Goal: Check status: Check status

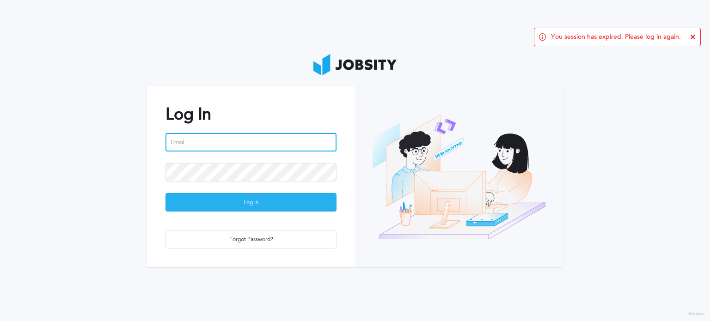
type input "[PERSON_NAME][EMAIL_ADDRESS][PERSON_NAME][DOMAIN_NAME]"
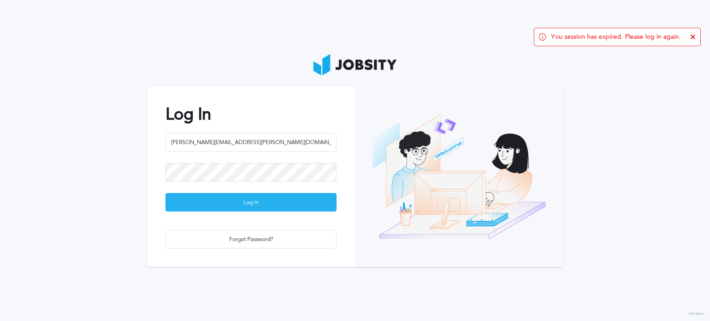
click at [194, 202] on div "Log In" at bounding box center [251, 203] width 170 height 18
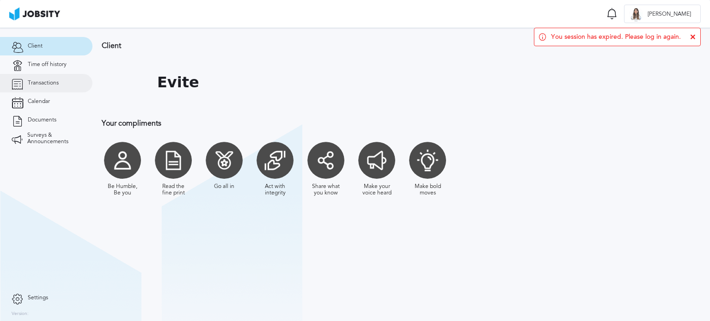
click at [43, 83] on span "Transactions" at bounding box center [43, 83] width 31 height 6
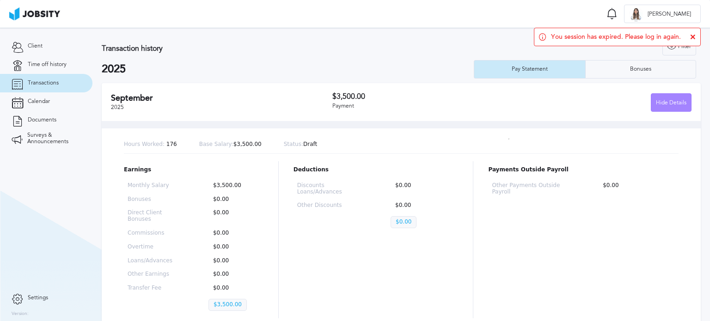
click at [663, 98] on div "Hide Details" at bounding box center [671, 103] width 40 height 18
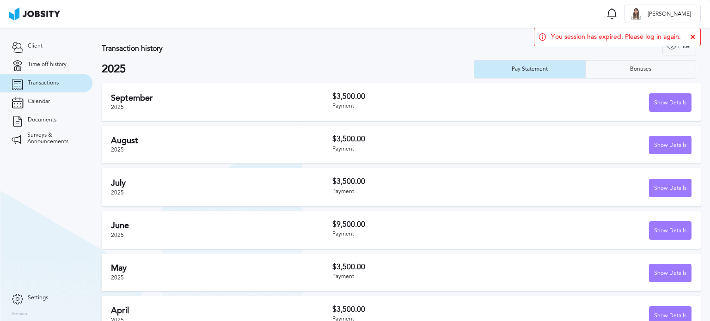
click at [266, 104] on div "[DATE]" at bounding box center [221, 102] width 221 height 18
drag, startPoint x: 667, startPoint y: 102, endPoint x: 651, endPoint y: 105, distance: 16.4
click at [666, 102] on div "Show Details" at bounding box center [670, 103] width 42 height 18
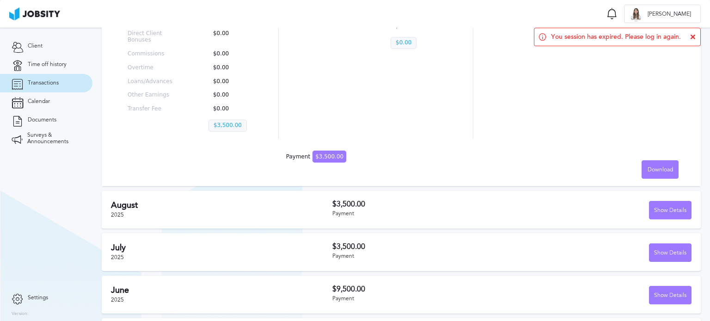
scroll to position [185, 0]
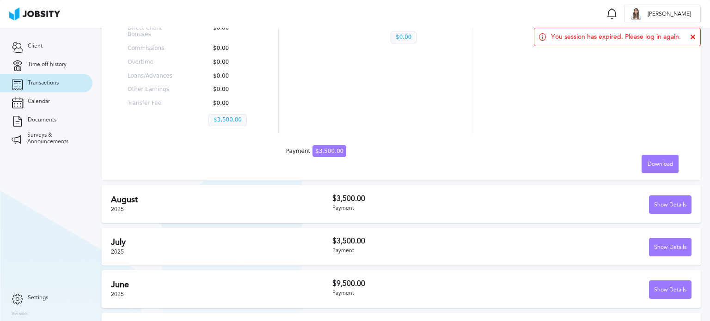
click at [422, 204] on div "$3,500.00 Payment" at bounding box center [422, 204] width 180 height 19
click at [657, 209] on div "Show Details" at bounding box center [670, 205] width 42 height 18
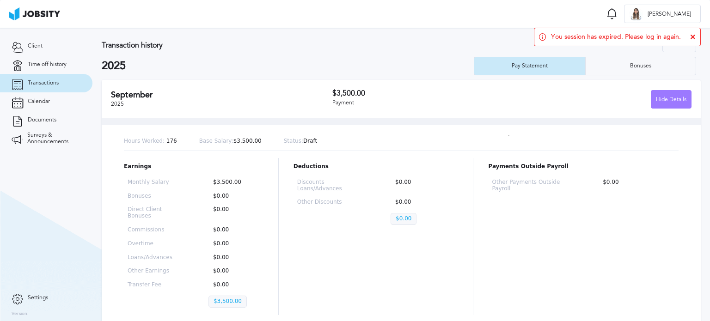
scroll to position [0, 0]
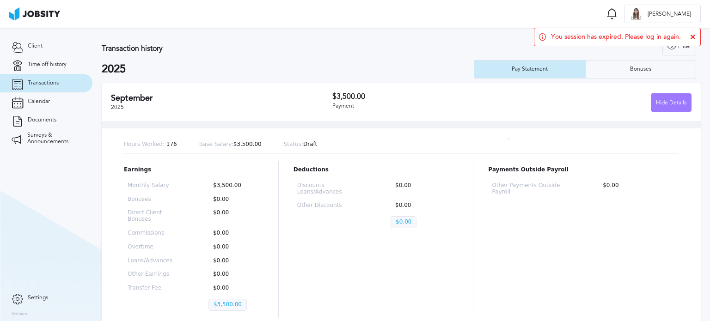
click at [658, 36] on span "You session has expired. Please log in again." at bounding box center [616, 36] width 130 height 7
